Goal: Check status: Check status

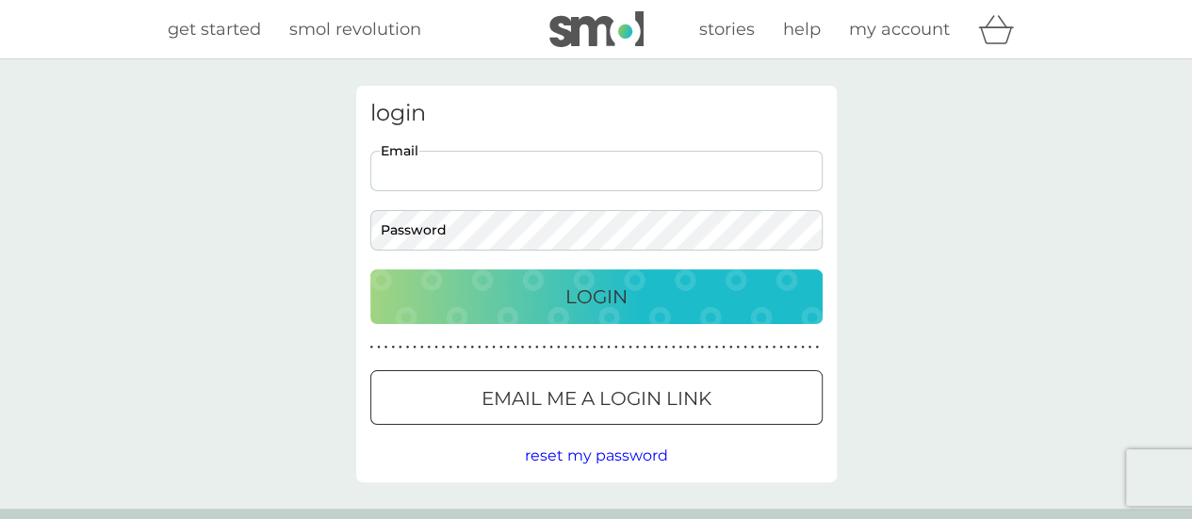
click at [576, 163] on input "Email" at bounding box center [596, 171] width 452 height 41
type input "leaalbrechtsen@gmail.com"
click at [370, 269] on button "Login" at bounding box center [596, 296] width 452 height 55
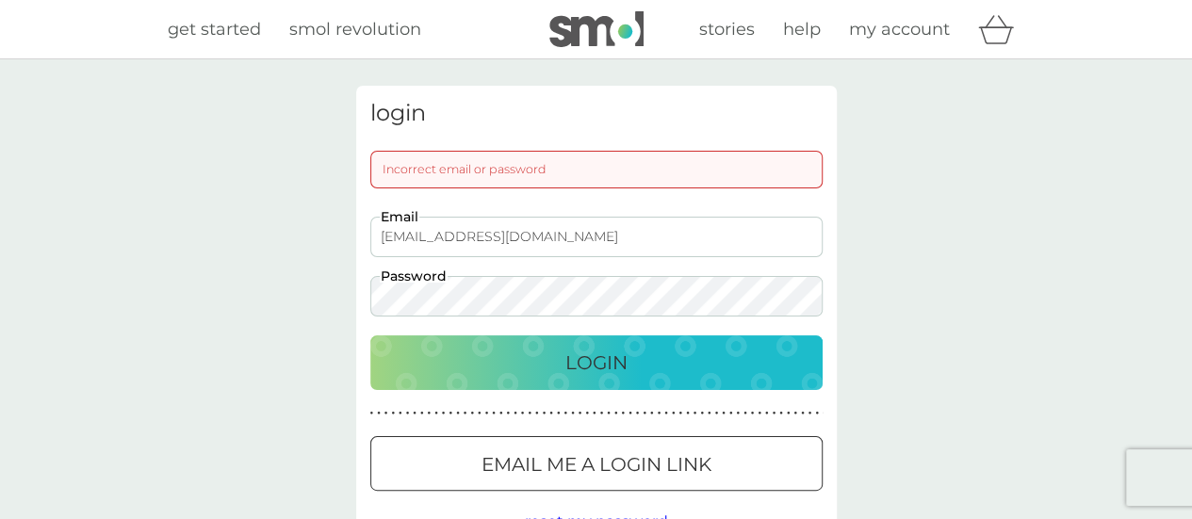
click at [370, 335] on button "Login" at bounding box center [596, 362] width 452 height 55
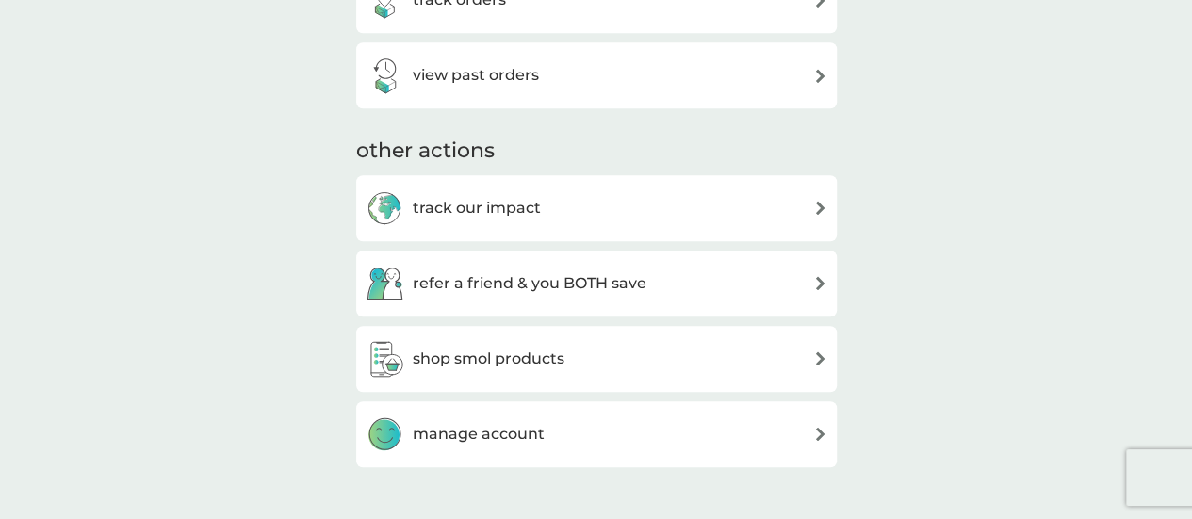
scroll to position [471, 0]
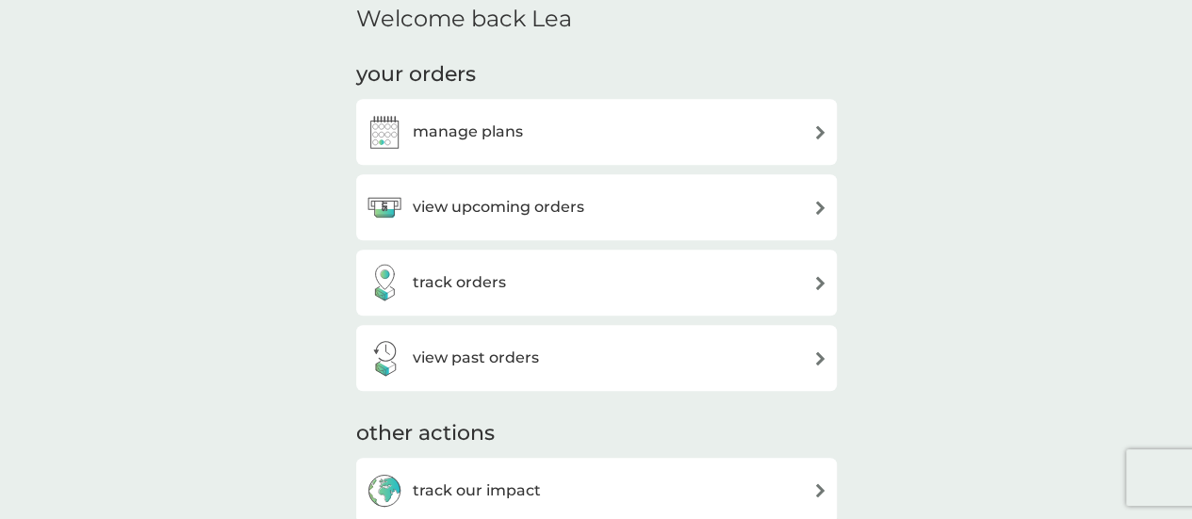
click at [464, 283] on h3 "track orders" at bounding box center [459, 282] width 93 height 24
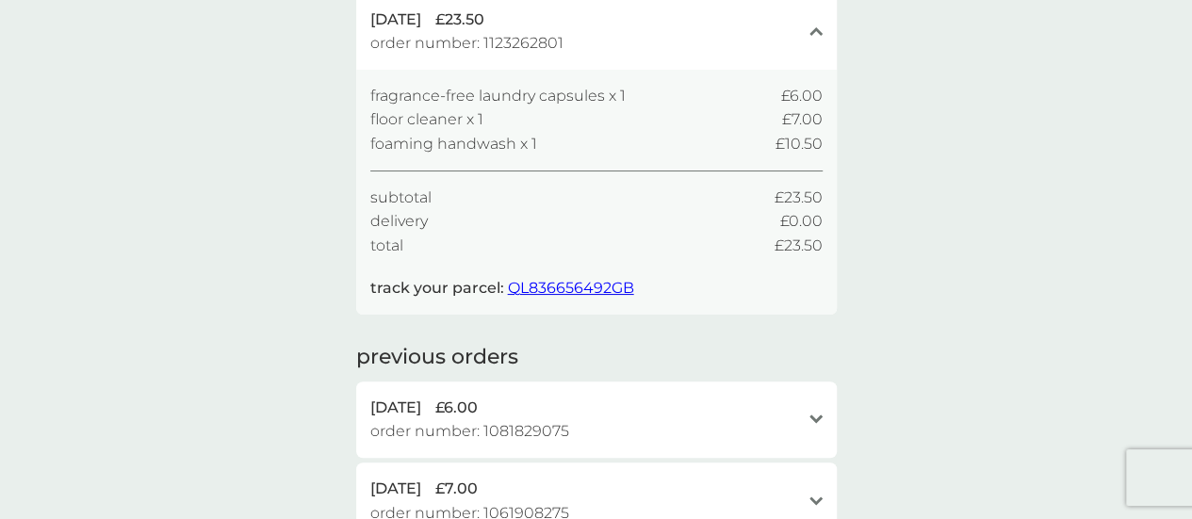
scroll to position [188, 0]
click at [602, 282] on span "QL836656492GB" at bounding box center [571, 286] width 126 height 18
